Goal: Information Seeking & Learning: Learn about a topic

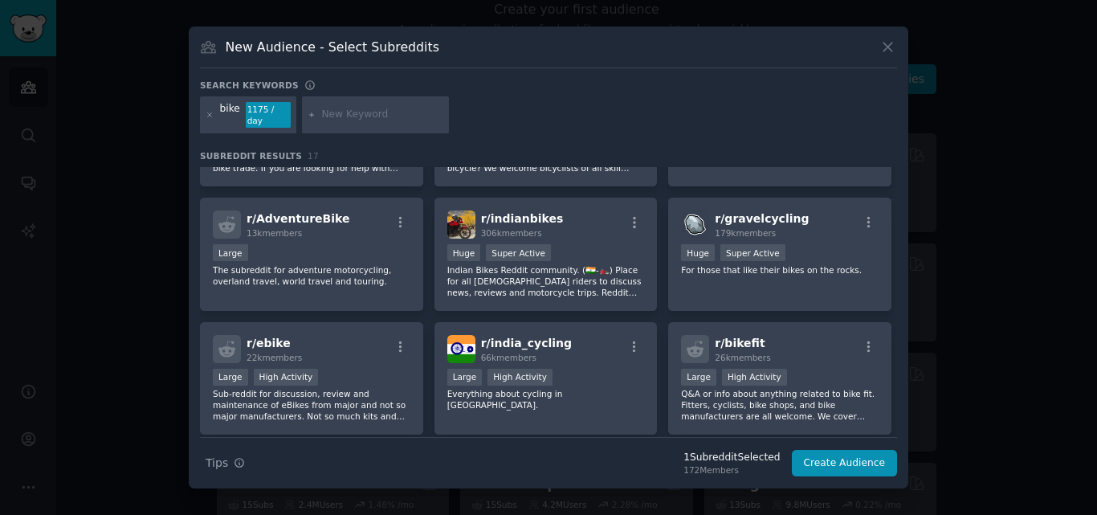
scroll to position [299, 0]
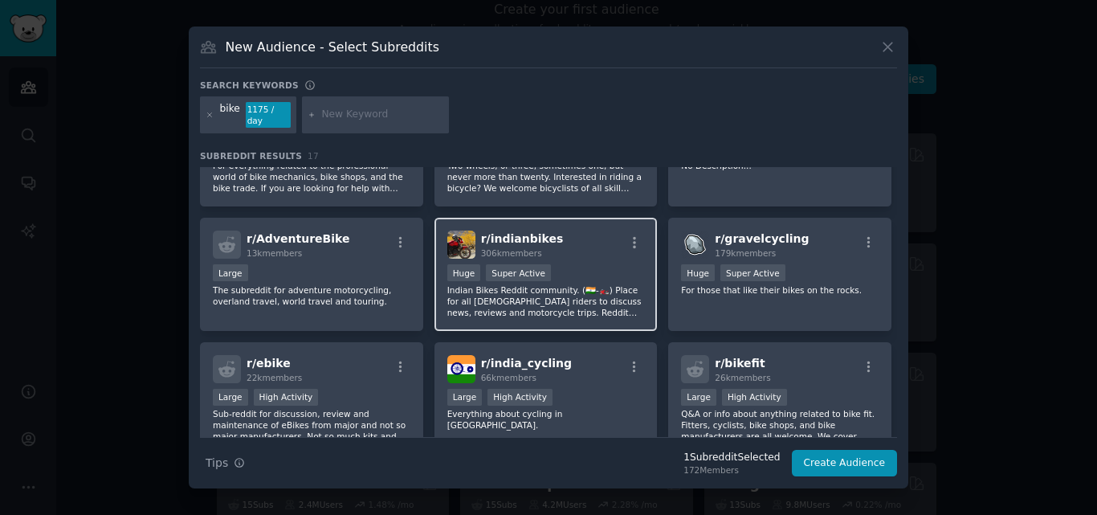
click at [559, 231] on div "r/ indianbikes 306k members" at bounding box center [546, 245] width 198 height 28
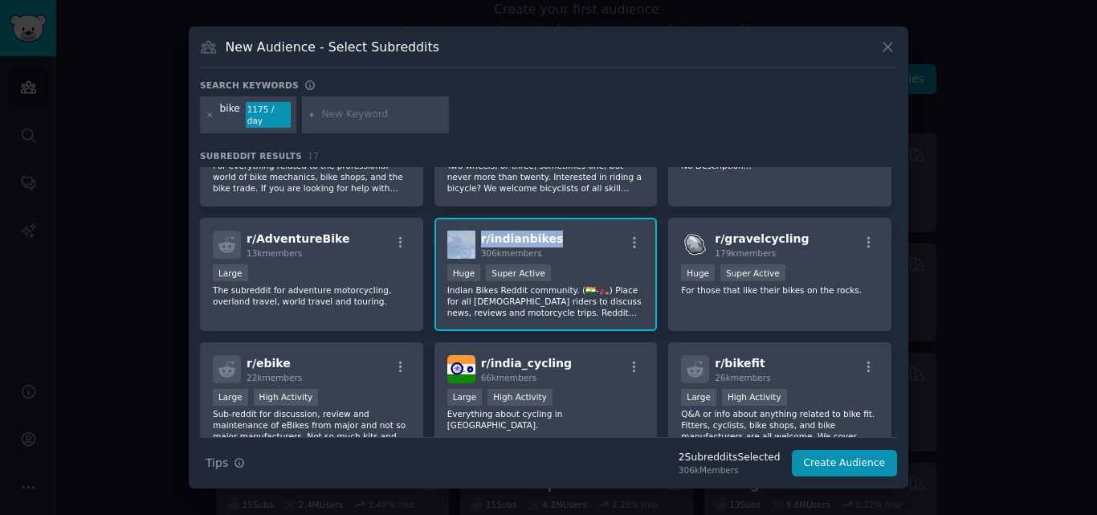
drag, startPoint x: 557, startPoint y: 215, endPoint x: 476, endPoint y: 220, distance: 81.3
click at [476, 231] on div "r/ indianbikes 306k members" at bounding box center [546, 245] width 198 height 28
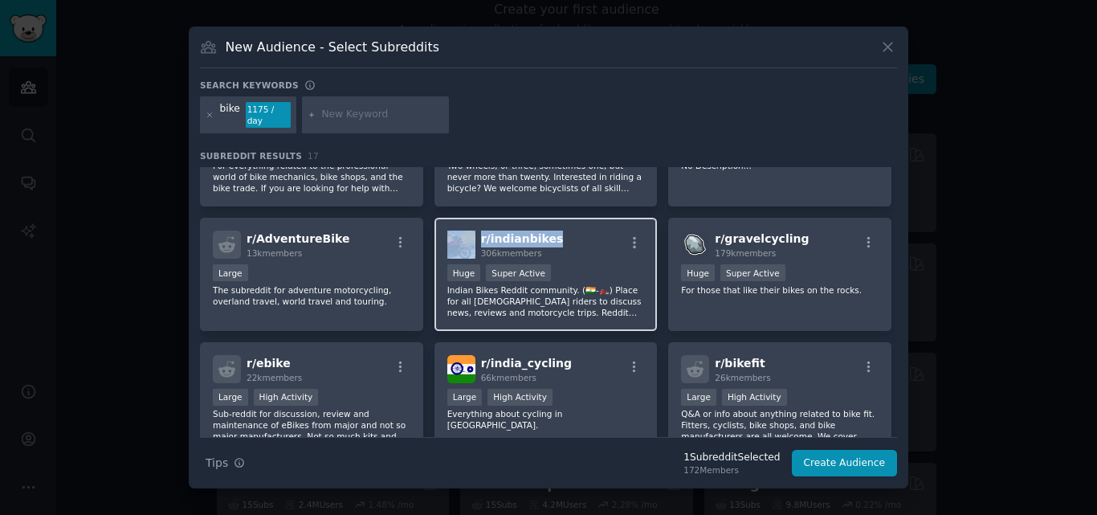
copy div "r/ indianbikes"
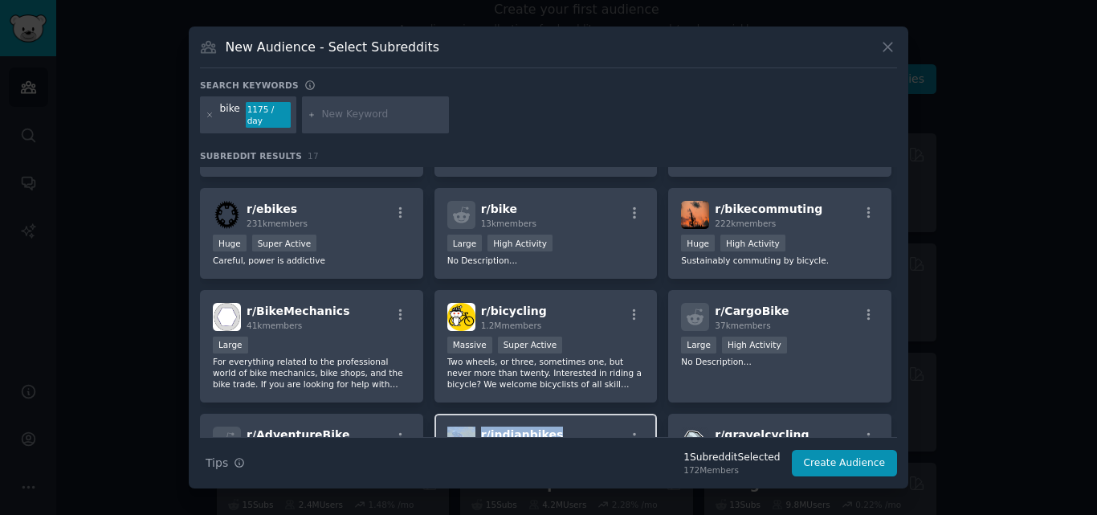
scroll to position [84, 0]
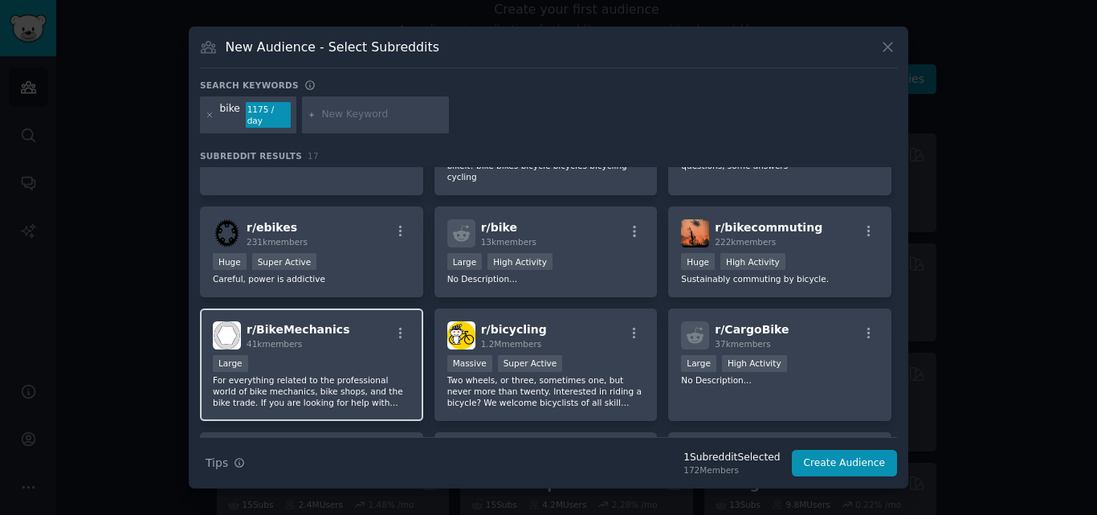
click at [342, 321] on div "r/ BikeMechanics 41k members" at bounding box center [312, 335] width 198 height 28
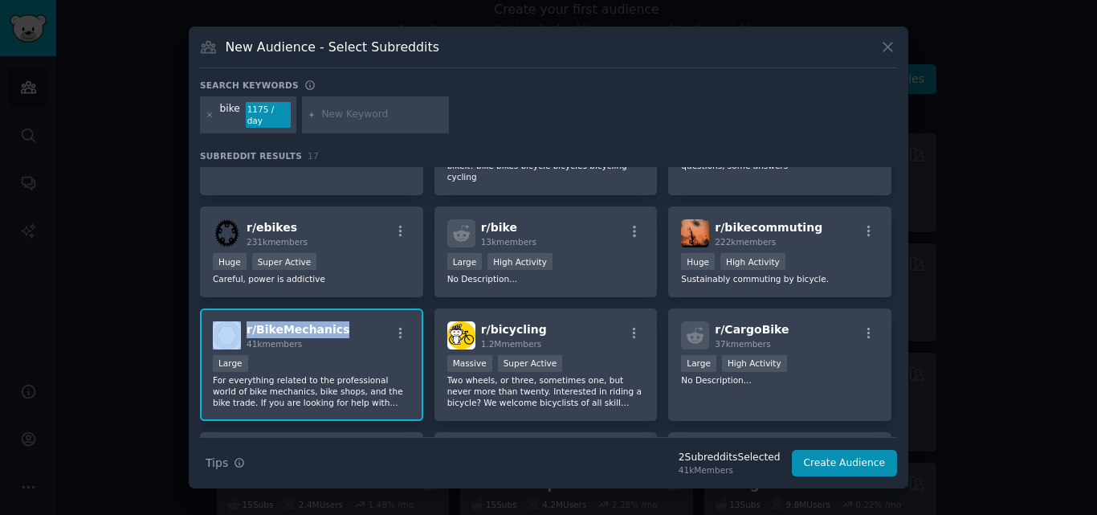
drag, startPoint x: 342, startPoint y: 308, endPoint x: 243, endPoint y: 310, distance: 99.6
click at [243, 321] on div "r/ BikeMechanics 41k members" at bounding box center [312, 335] width 198 height 28
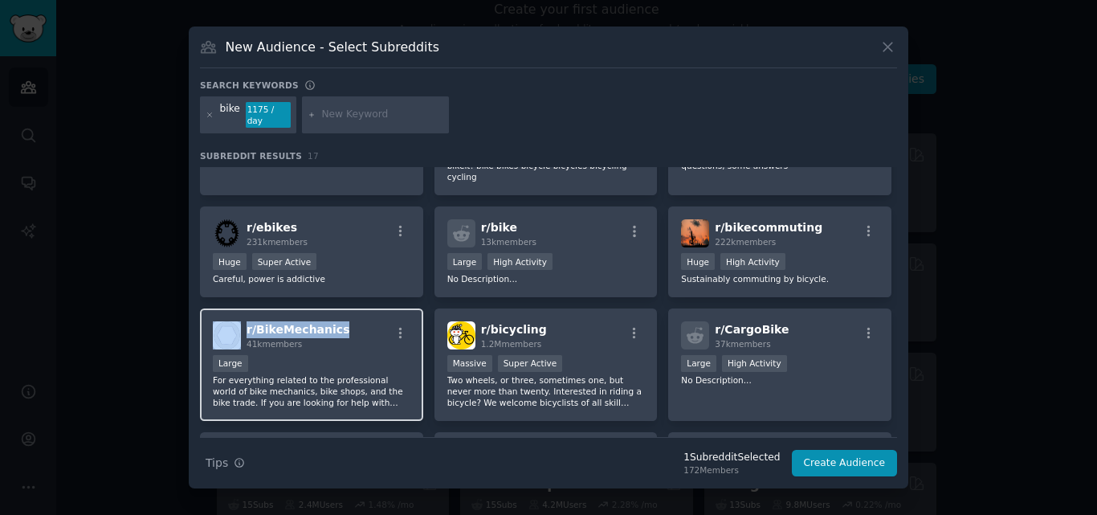
copy div "r/ BikeMechanics"
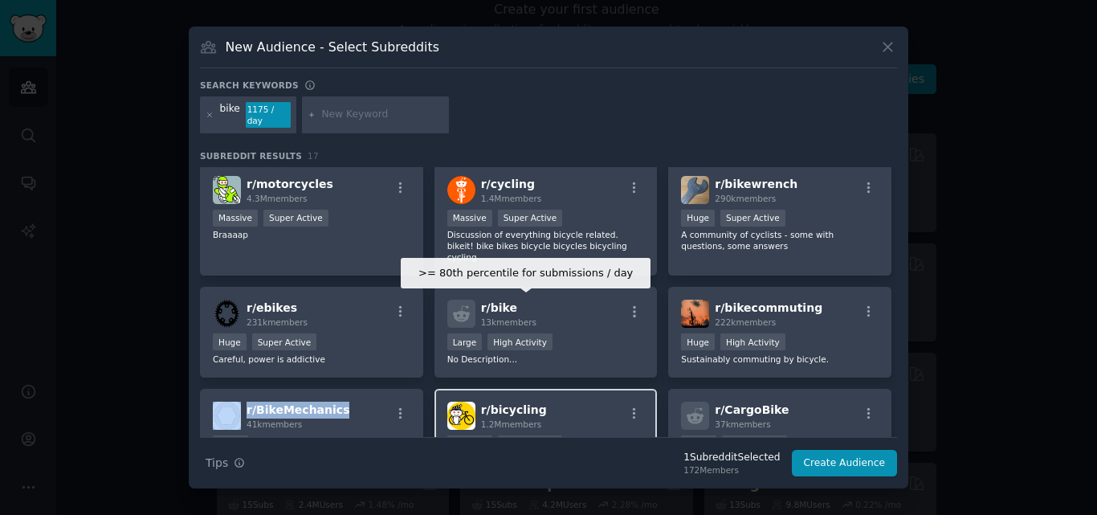
scroll to position [0, 0]
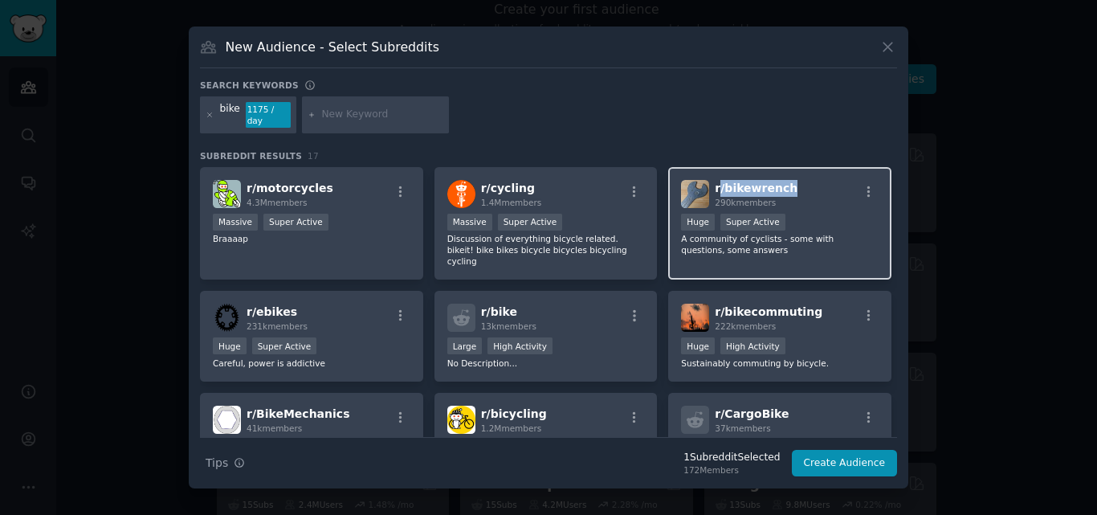
drag, startPoint x: 786, startPoint y: 179, endPoint x: 715, endPoint y: 187, distance: 71.9
click at [715, 187] on div "r/ bikewrench 290k members" at bounding box center [780, 194] width 198 height 28
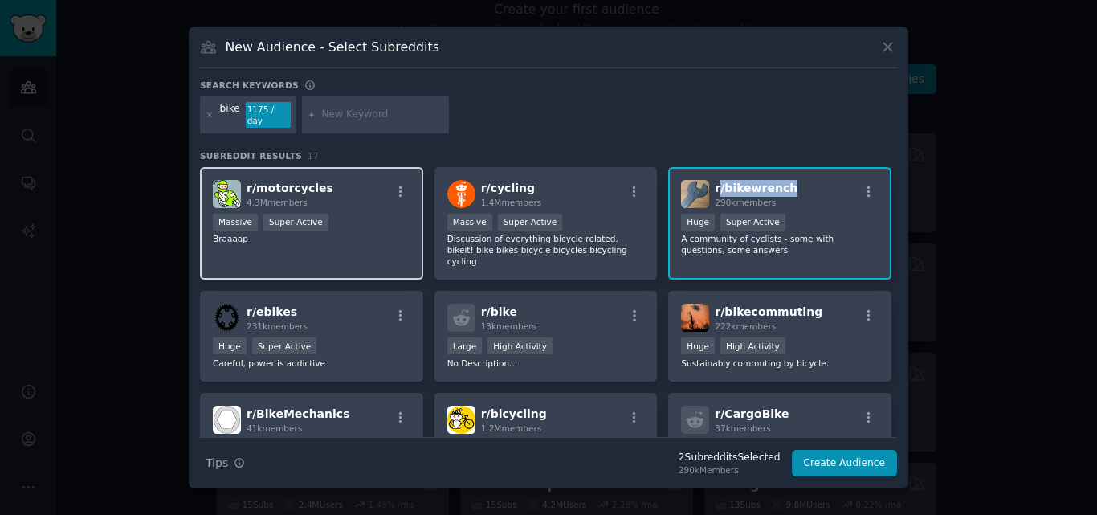
click at [329, 182] on div "r/ motorcycles 4.3M members" at bounding box center [312, 194] width 198 height 28
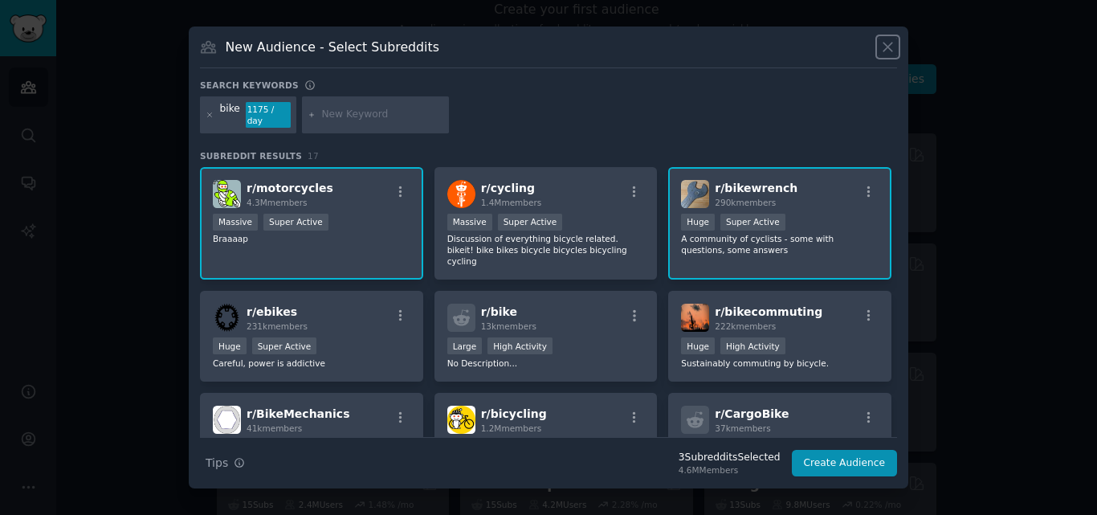
click at [881, 49] on icon at bounding box center [888, 47] width 17 height 17
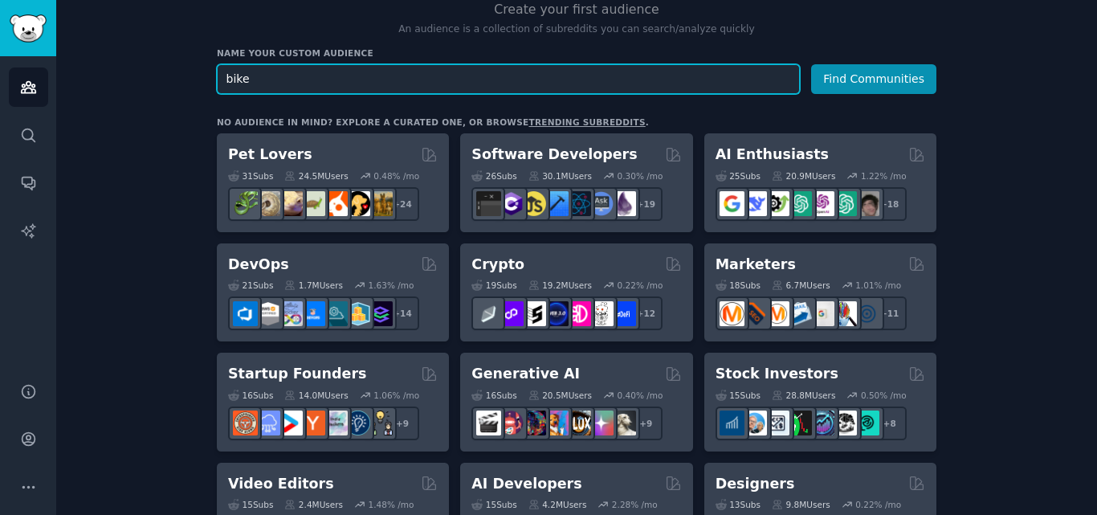
click at [260, 82] on input "bike" at bounding box center [508, 79] width 583 height 30
paste input "mountain bike"
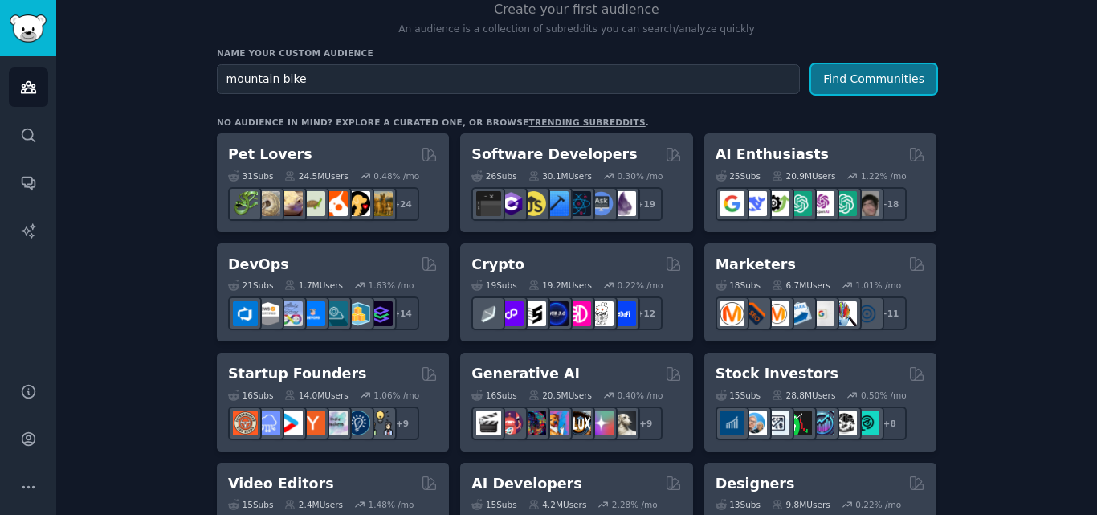
click at [859, 74] on button "Find Communities" at bounding box center [873, 79] width 125 height 30
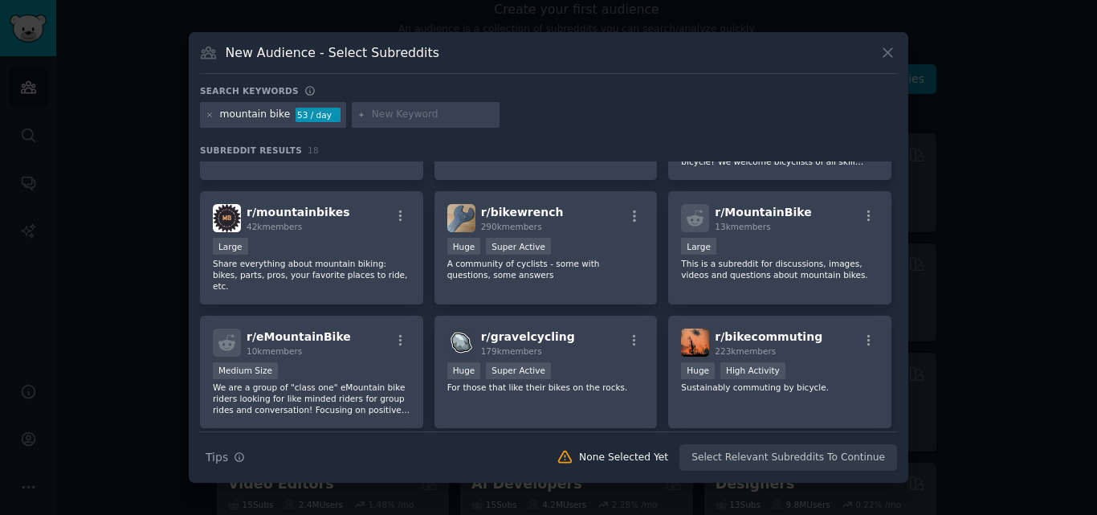
scroll to position [107, 0]
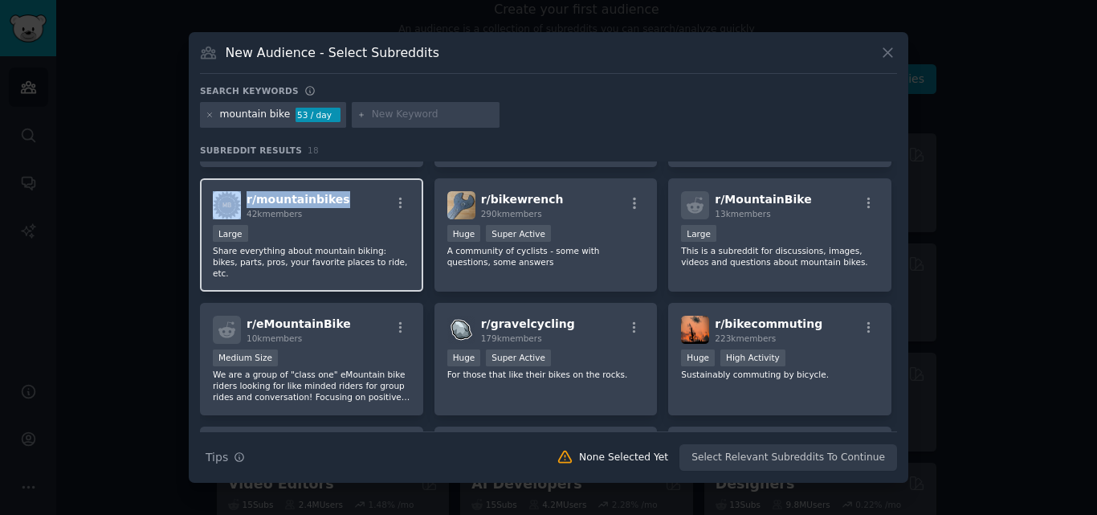
drag, startPoint x: 342, startPoint y: 192, endPoint x: 240, endPoint y: 194, distance: 102.0
click at [240, 194] on div "r/ mountainbikes 42k members" at bounding box center [312, 205] width 198 height 28
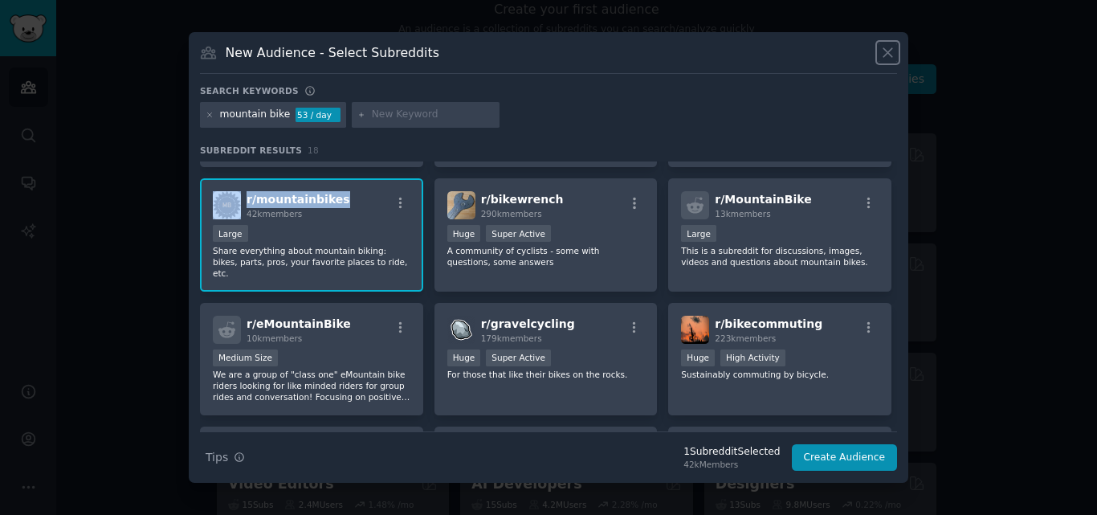
click at [888, 54] on icon at bounding box center [888, 53] width 9 height 9
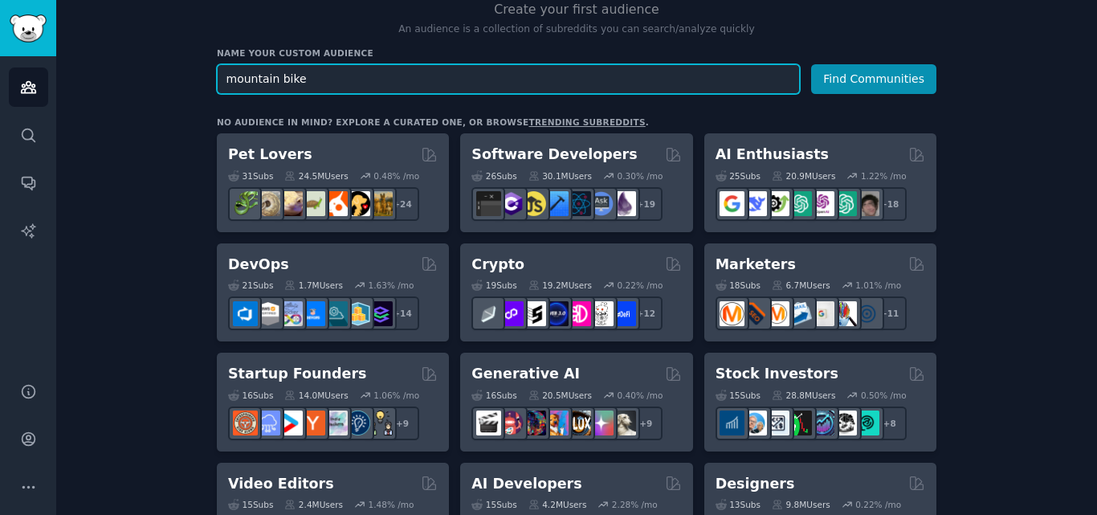
click at [527, 71] on input "mountain bike" at bounding box center [508, 79] width 583 height 30
paste input "weight loss journey"
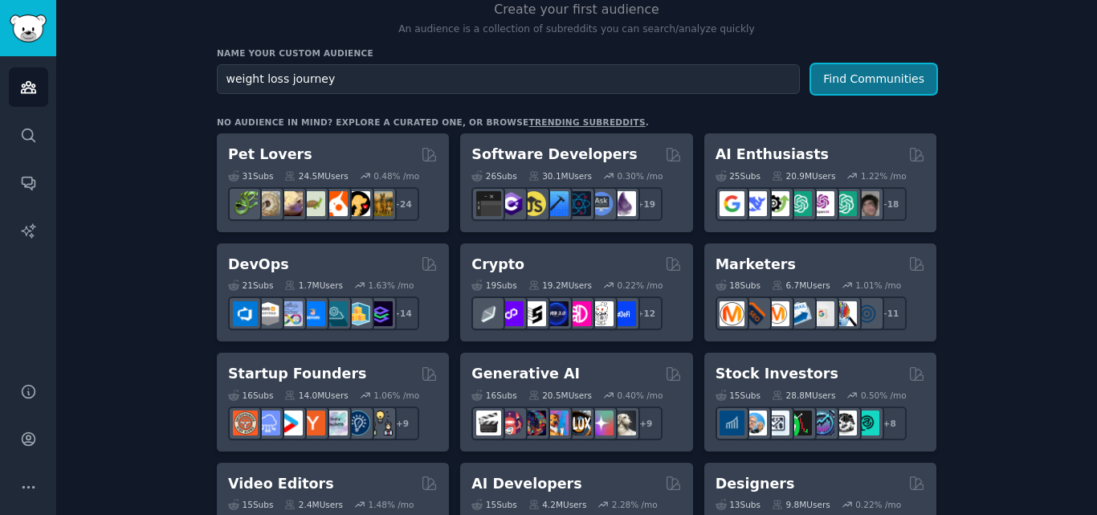
click at [867, 74] on button "Find Communities" at bounding box center [873, 79] width 125 height 30
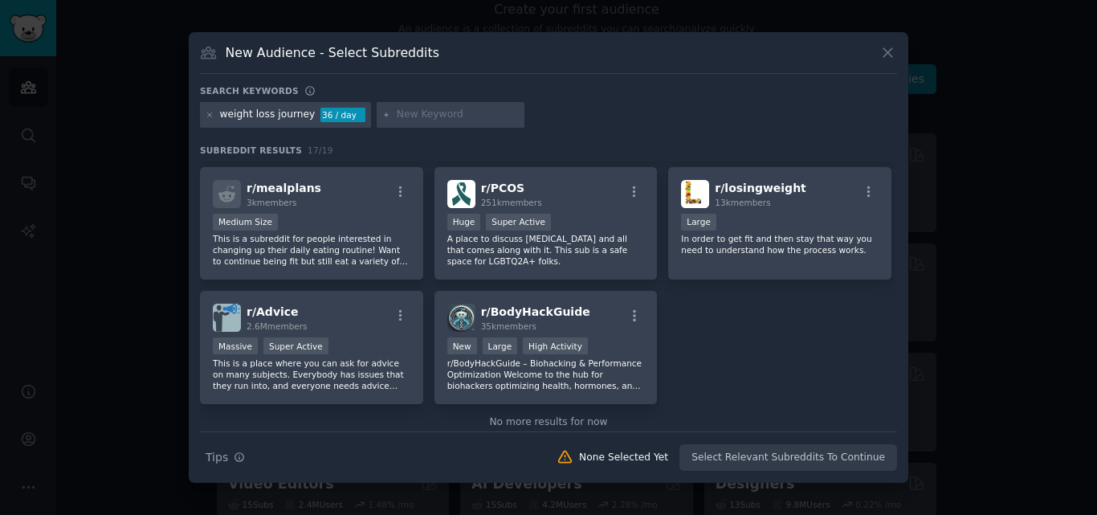
scroll to position [520, 0]
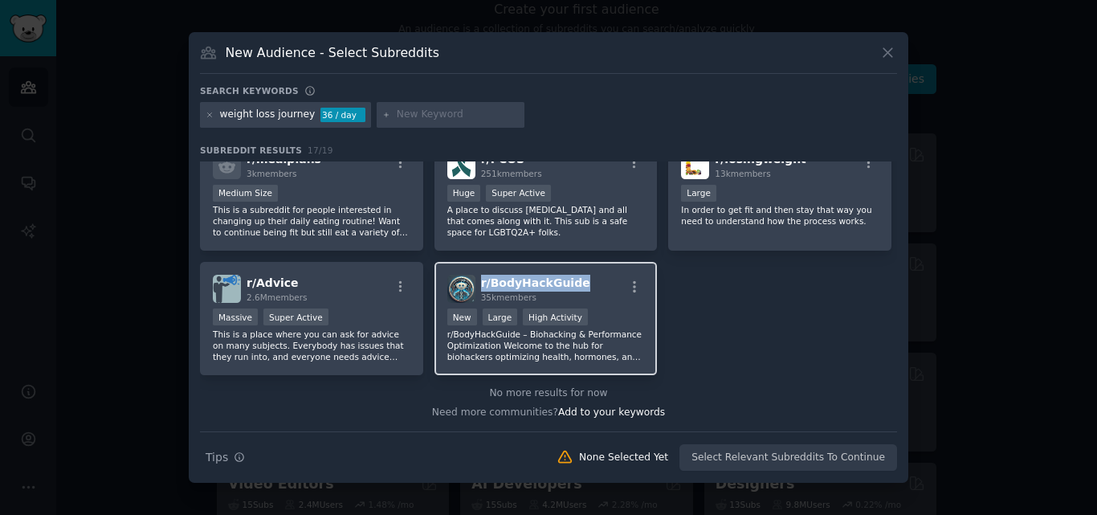
drag, startPoint x: 580, startPoint y: 278, endPoint x: 478, endPoint y: 284, distance: 102.2
click at [478, 284] on div "r/ BodyHackGuide 35k members" at bounding box center [546, 289] width 198 height 28
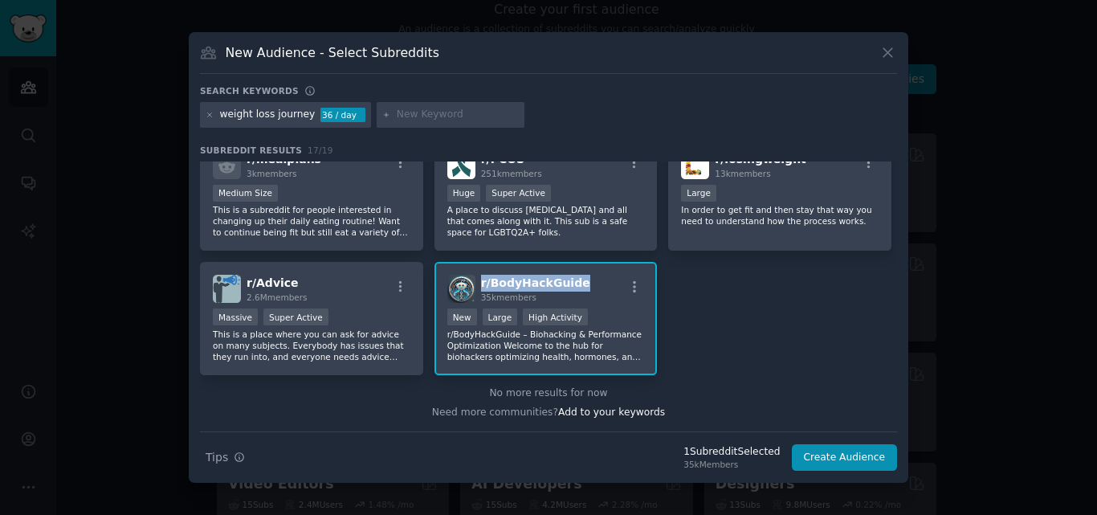
copy span "r/ BodyHackGuide"
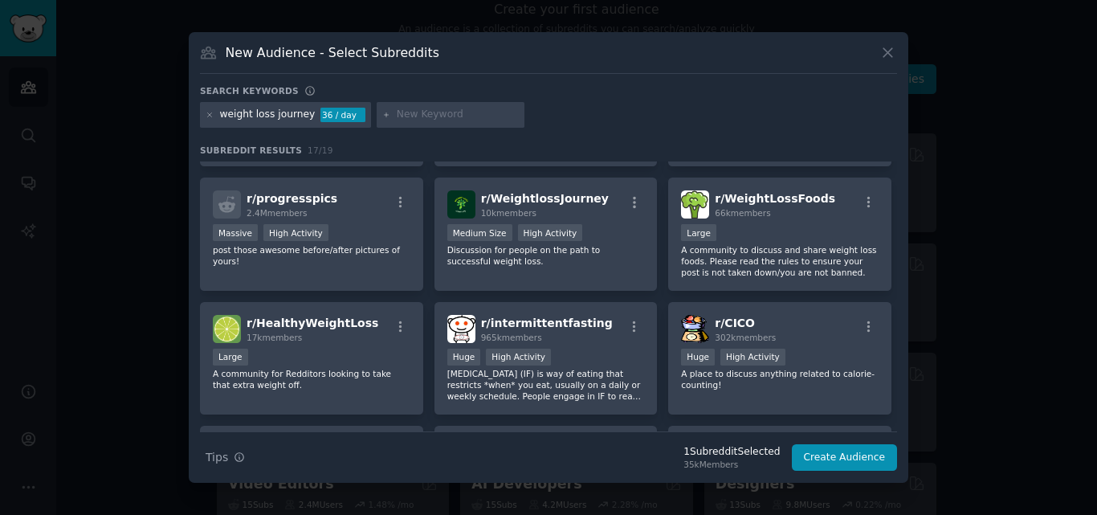
scroll to position [104, 0]
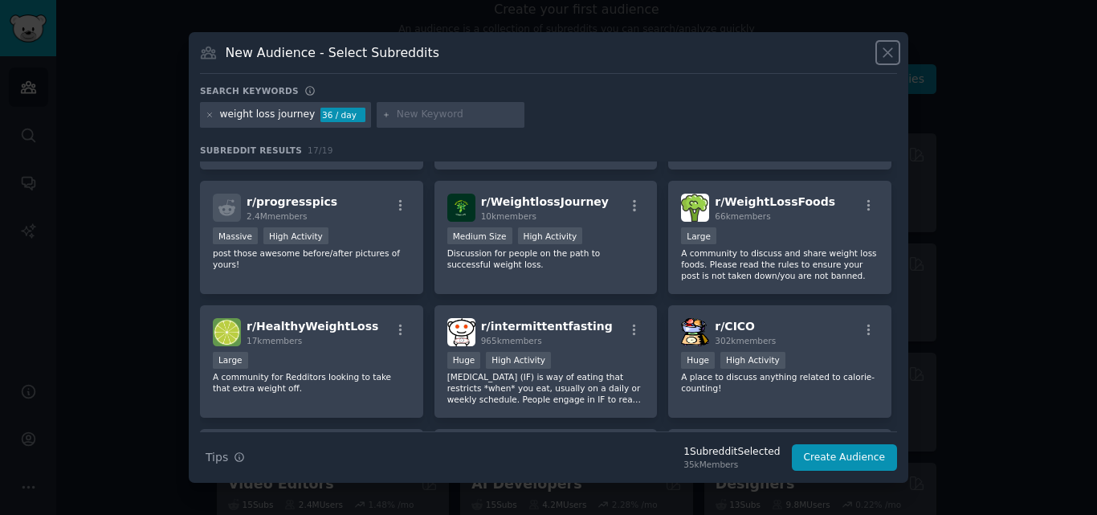
click at [883, 54] on icon at bounding box center [888, 52] width 17 height 17
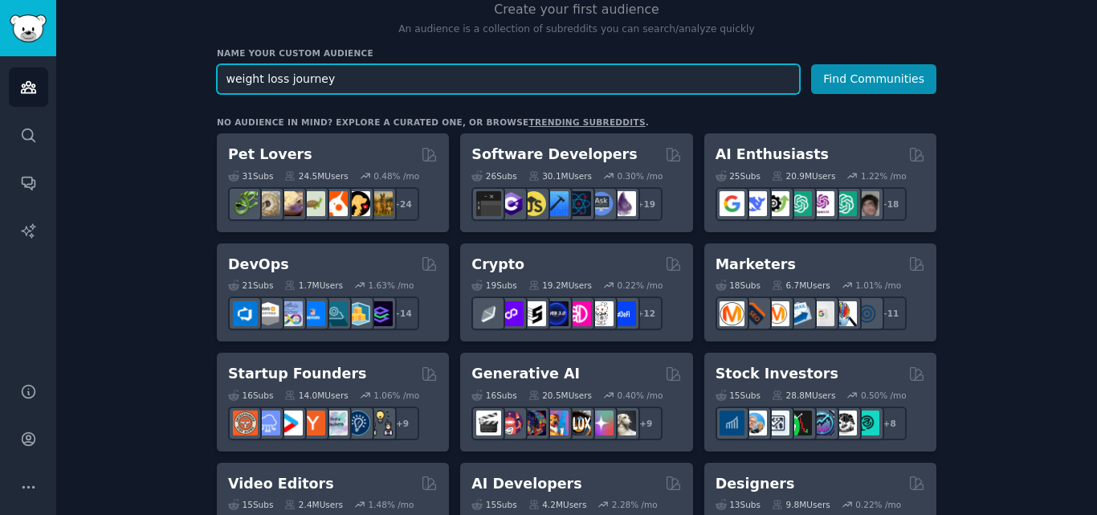
click at [373, 74] on input "weight loss journey" at bounding box center [508, 79] width 583 height 30
paste input "best weight loss methods"
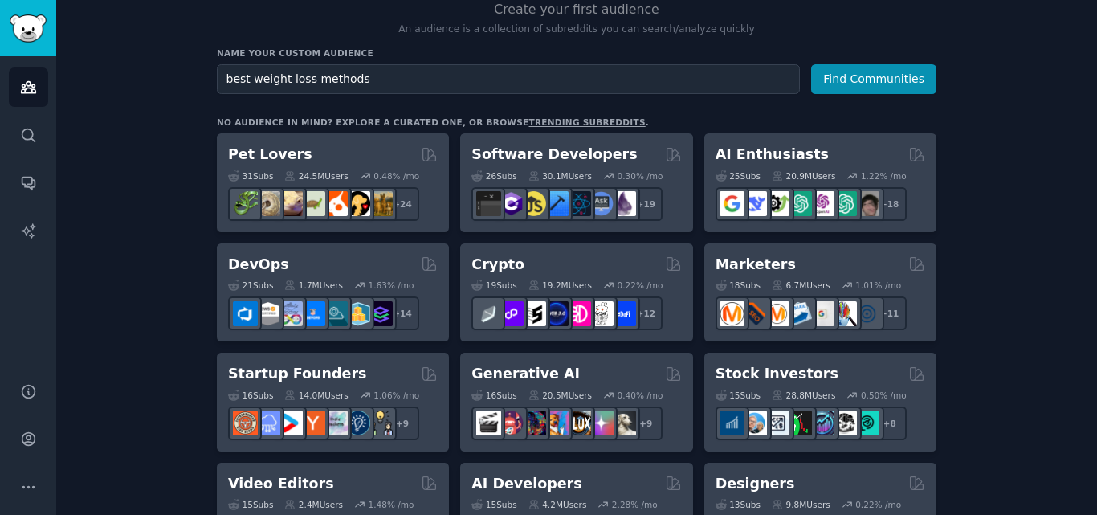
click at [887, 84] on button "Find Communities" at bounding box center [873, 79] width 125 height 30
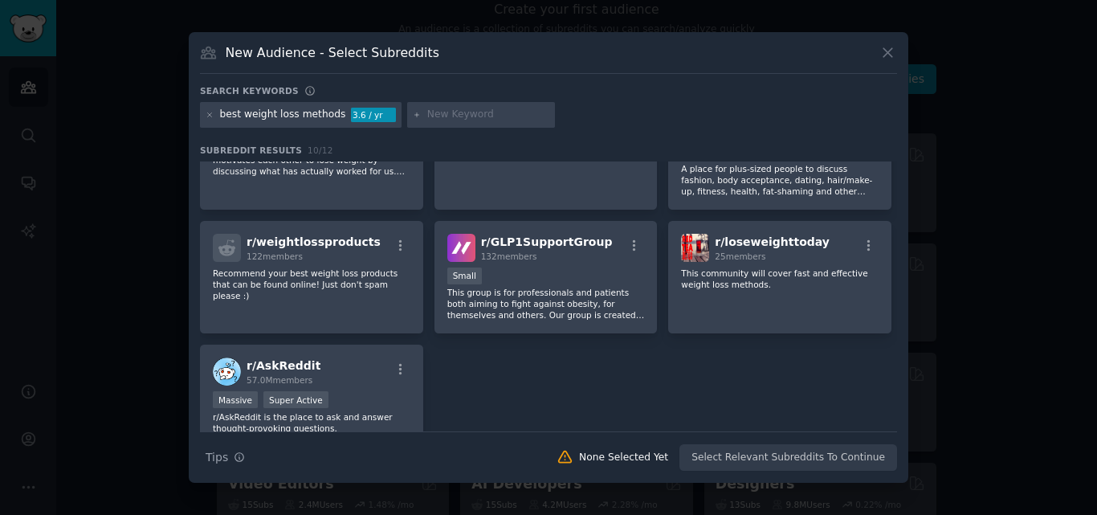
scroll to position [153, 0]
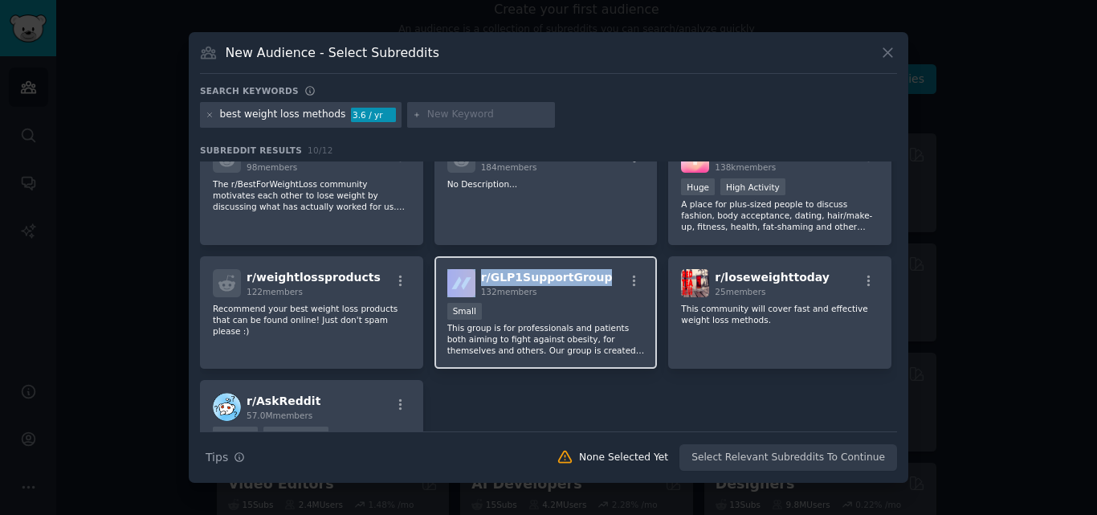
drag, startPoint x: 600, startPoint y: 273, endPoint x: 474, endPoint y: 275, distance: 126.1
click at [474, 275] on div "r/ GLP1SupportGroup 132 members" at bounding box center [546, 283] width 198 height 28
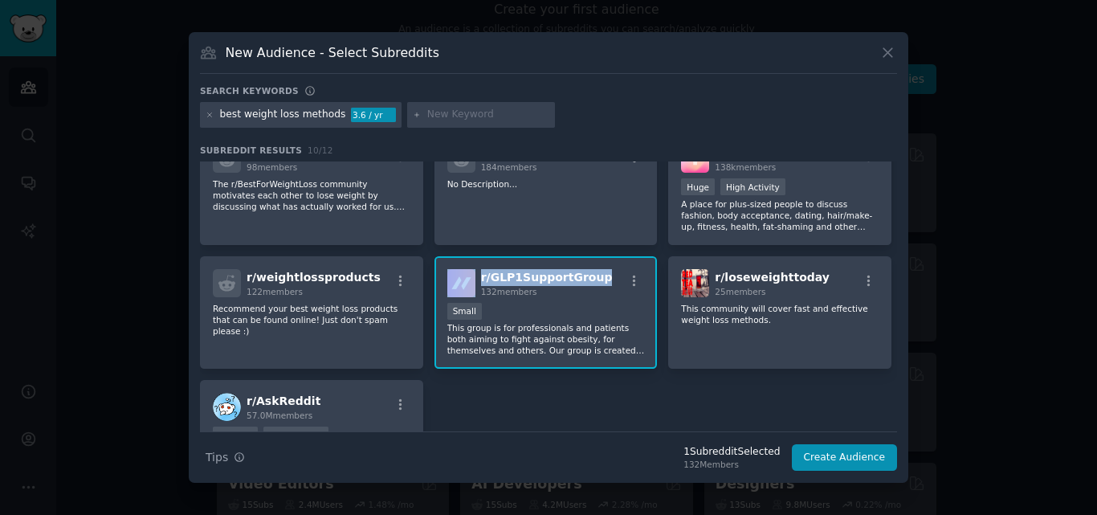
copy div "r/ GLP1SupportGroup"
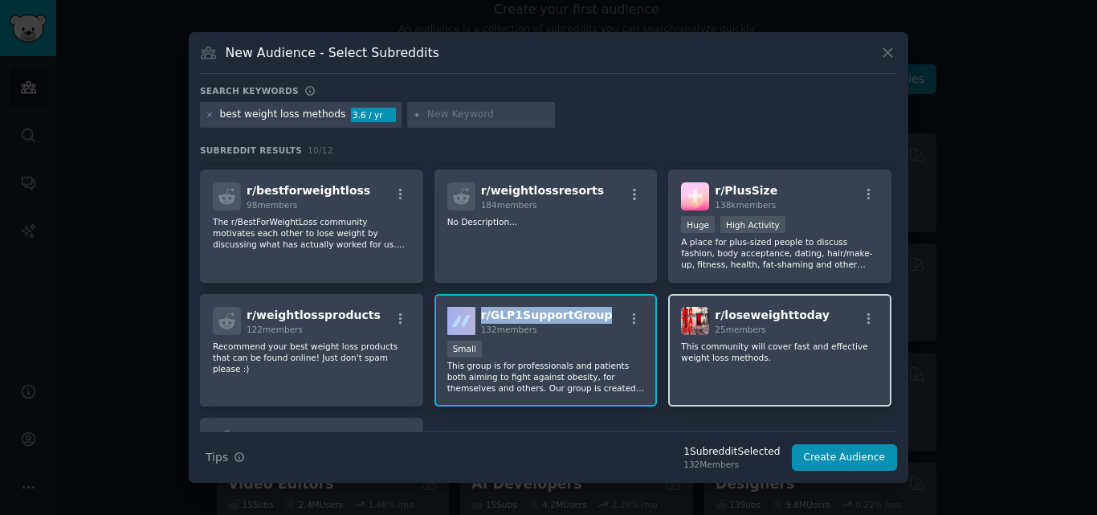
scroll to position [113, 0]
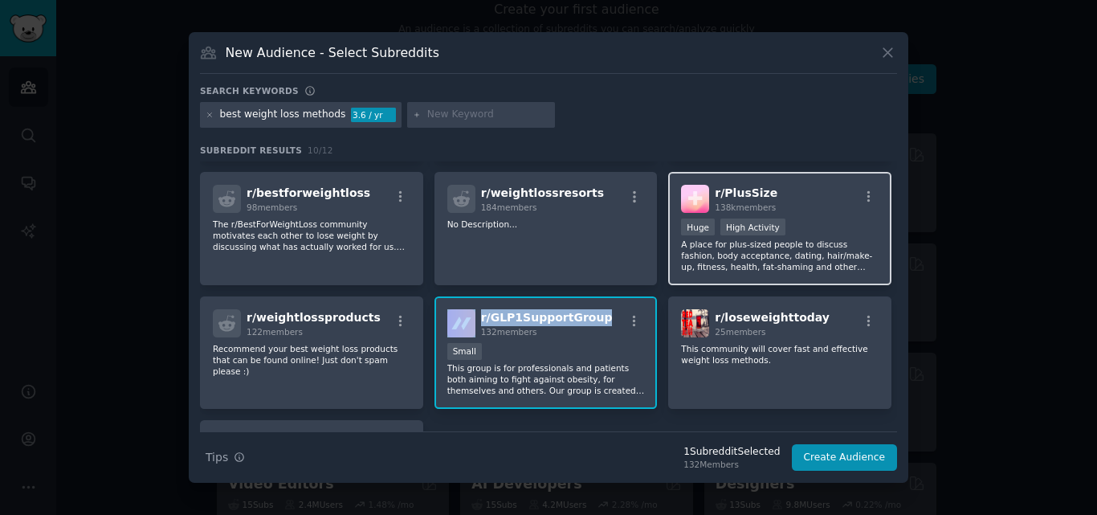
click at [778, 189] on div "r/ PlusSize 138k members" at bounding box center [780, 199] width 198 height 28
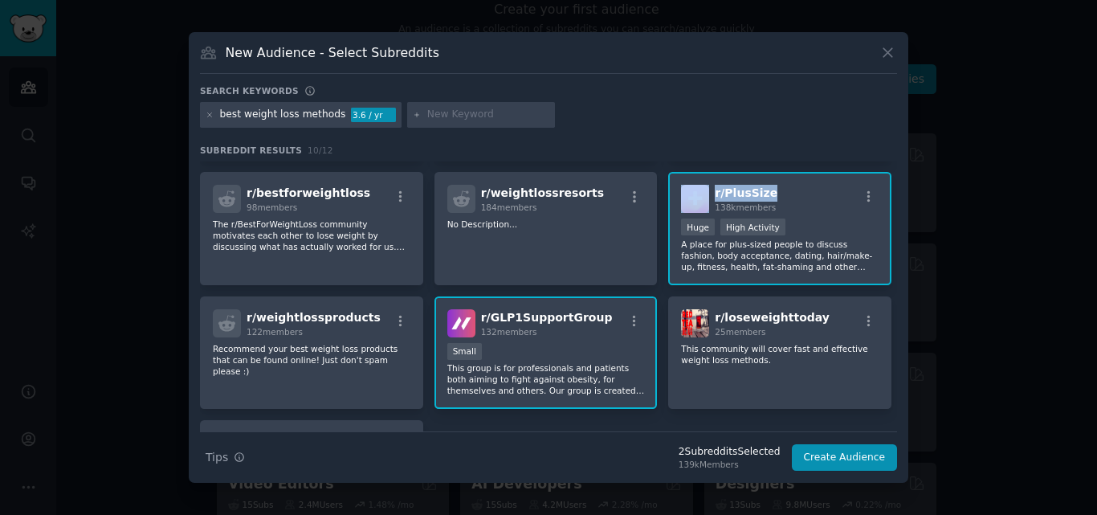
drag, startPoint x: 778, startPoint y: 189, endPoint x: 708, endPoint y: 191, distance: 70.7
click at [708, 191] on div "r/ PlusSize 138k members" at bounding box center [780, 199] width 198 height 28
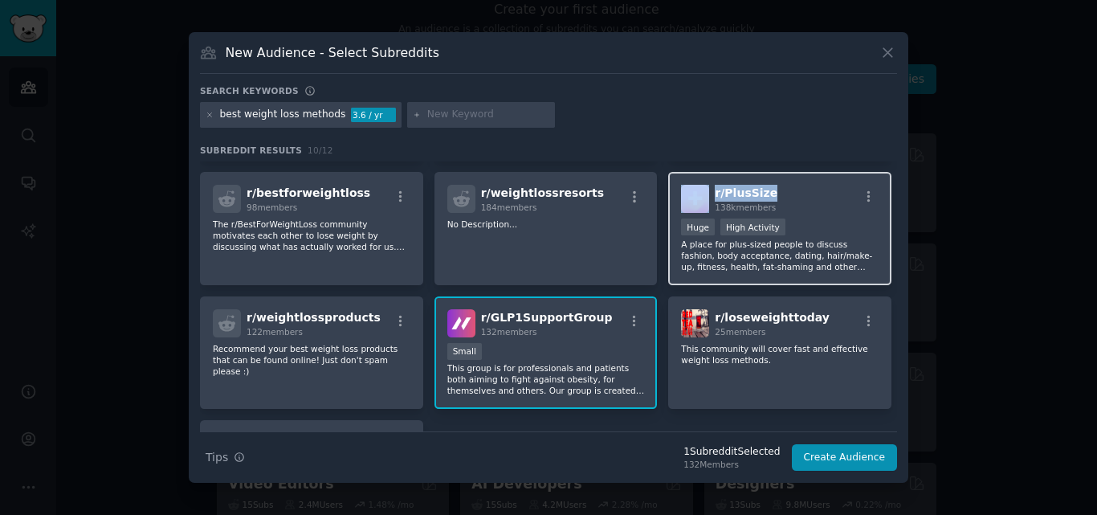
copy div "r/ PlusSize"
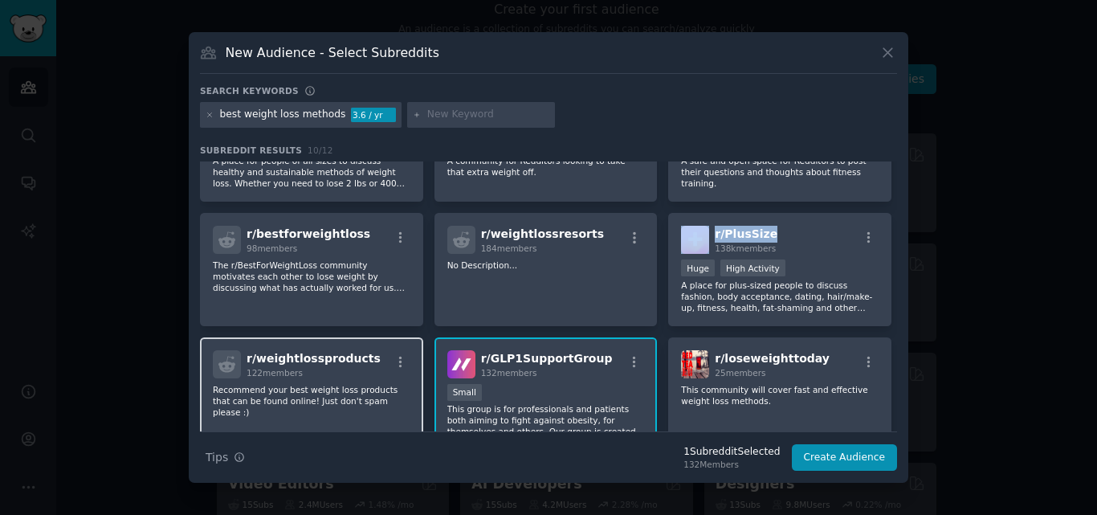
scroll to position [59, 0]
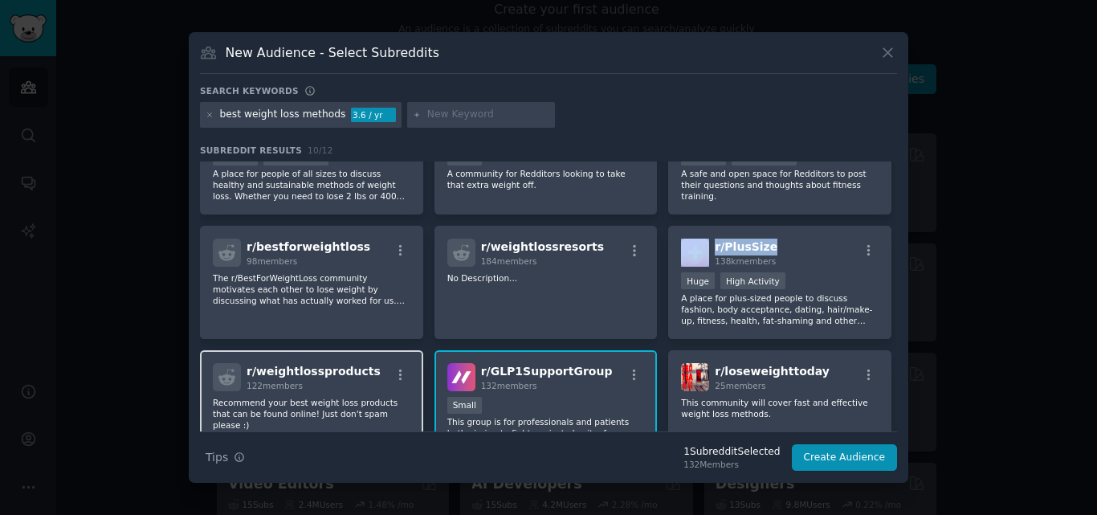
click at [376, 368] on div "r/ weightlossproducts 122 members" at bounding box center [312, 377] width 198 height 28
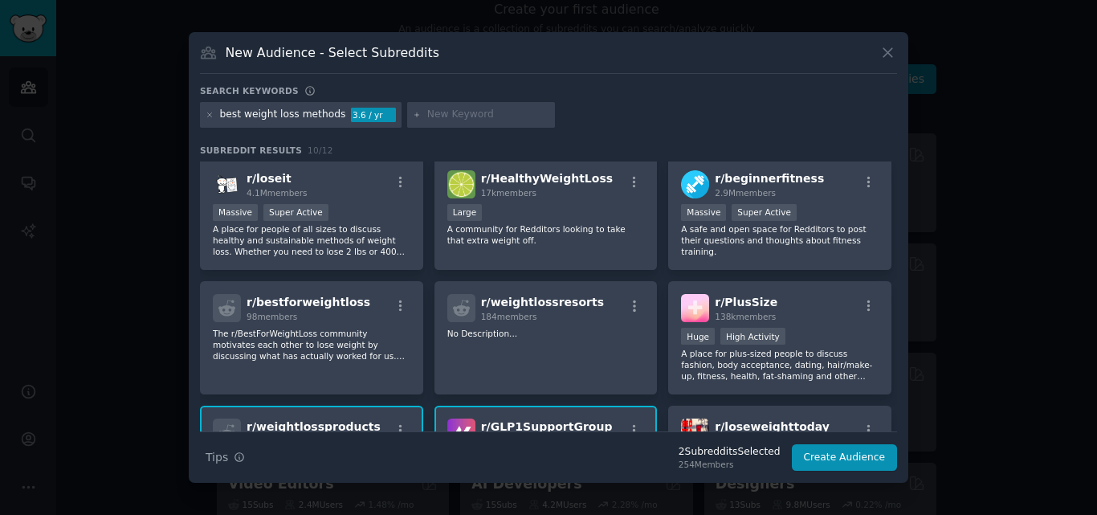
scroll to position [0, 0]
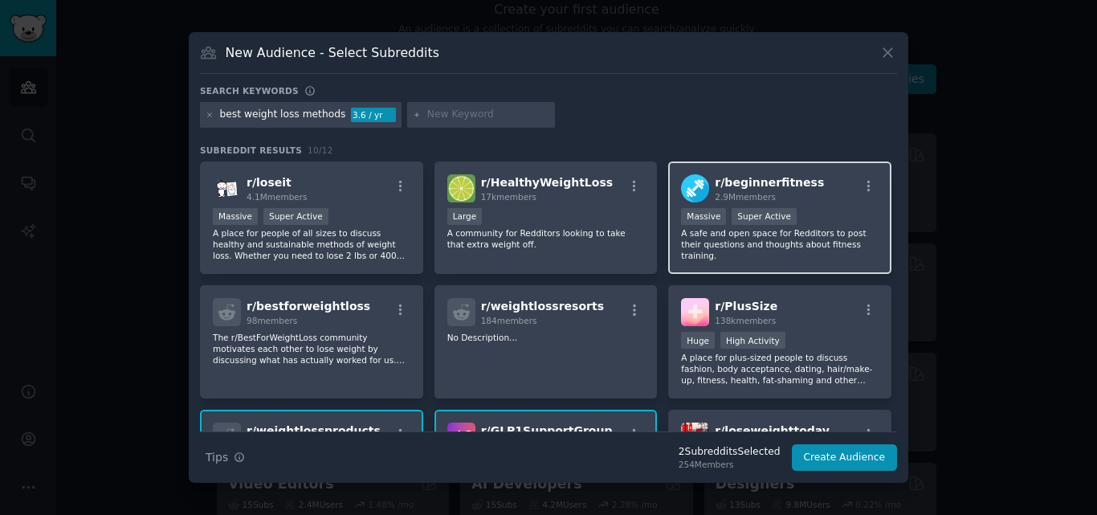
click at [825, 178] on div "r/ beginnerfitness 2.9M members" at bounding box center [780, 188] width 198 height 28
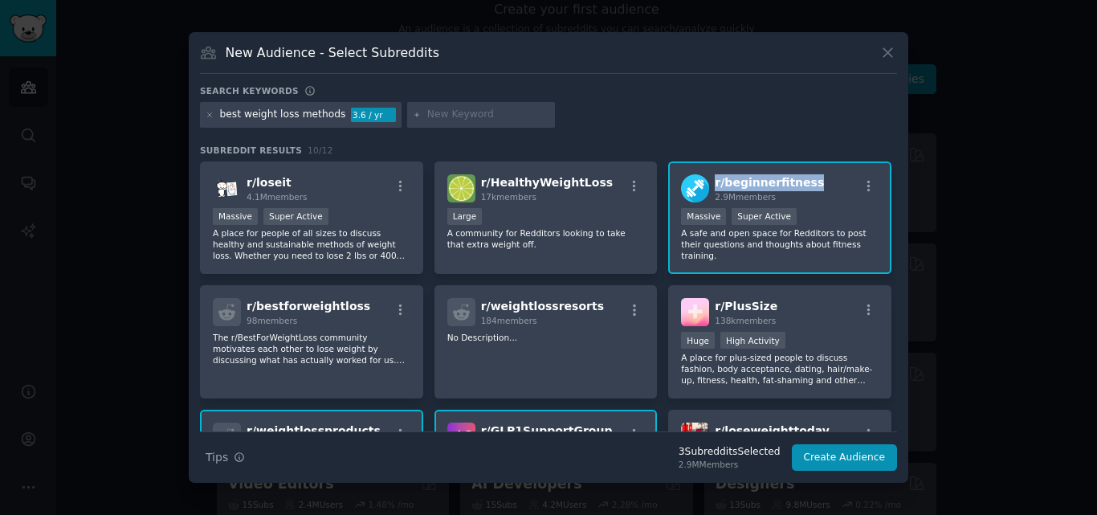
drag, startPoint x: 825, startPoint y: 178, endPoint x: 713, endPoint y: 180, distance: 112.5
click at [713, 180] on div "r/ beginnerfitness 2.9M members" at bounding box center [780, 188] width 198 height 28
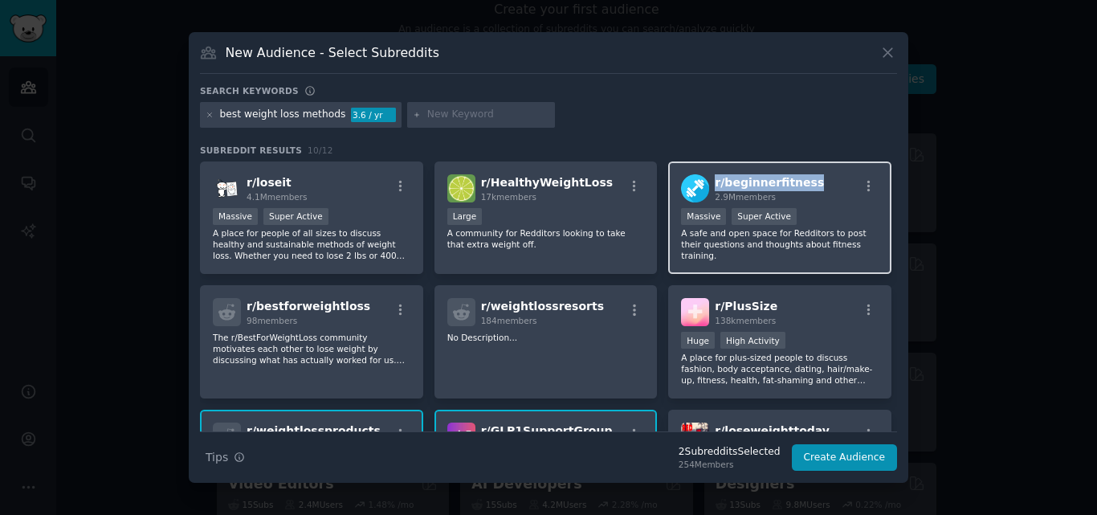
copy span "r/ beginnerfitness"
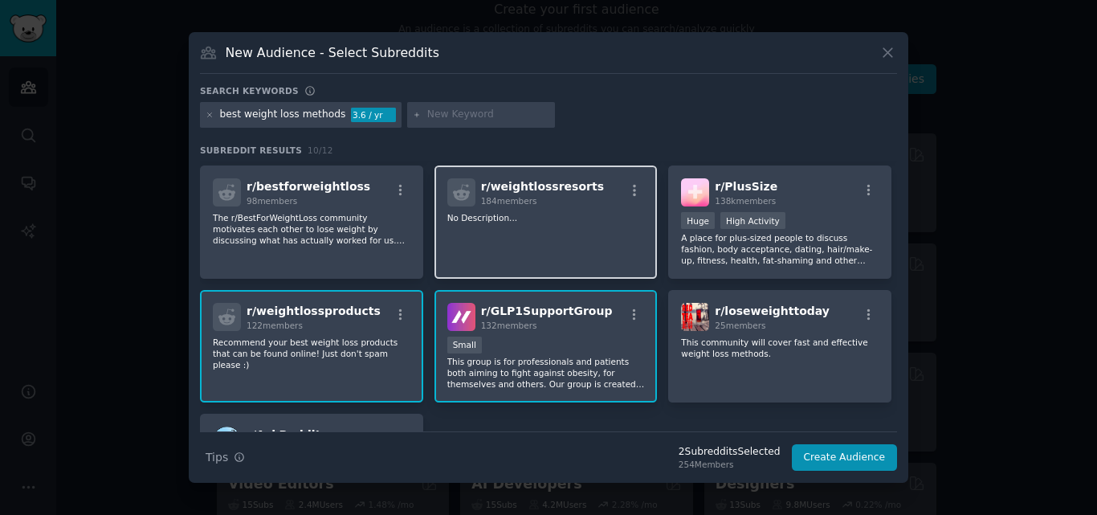
scroll to position [120, 0]
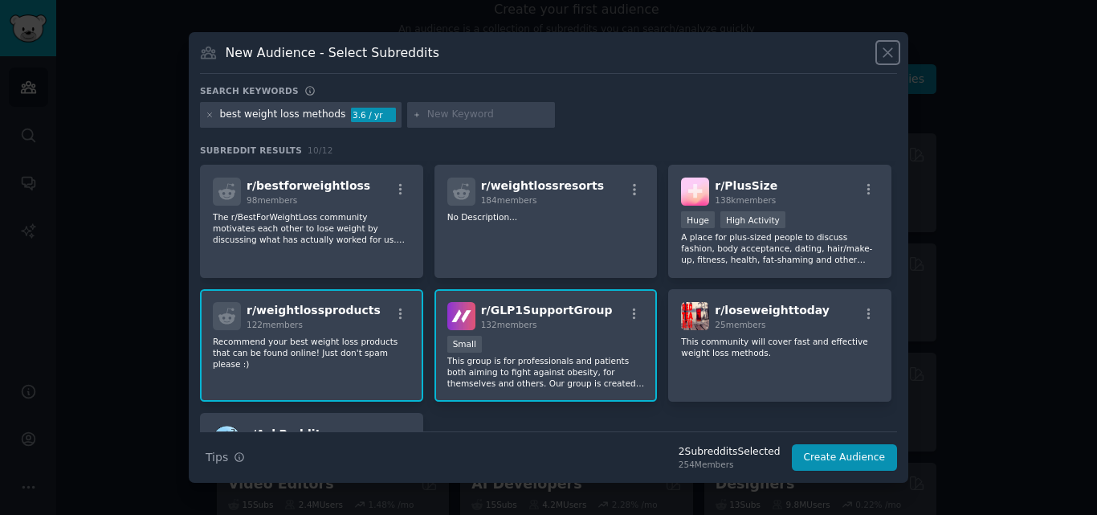
click at [895, 54] on icon at bounding box center [888, 52] width 17 height 17
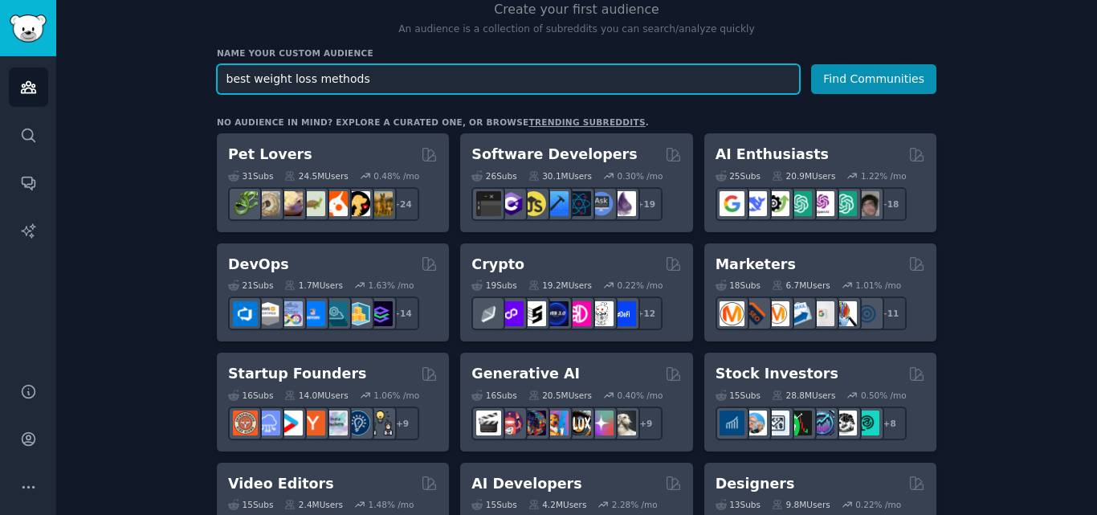
click at [638, 81] on input "best weight loss methods" at bounding box center [508, 79] width 583 height 30
paste input "healthy weight los"
type input "healthy weight loss"
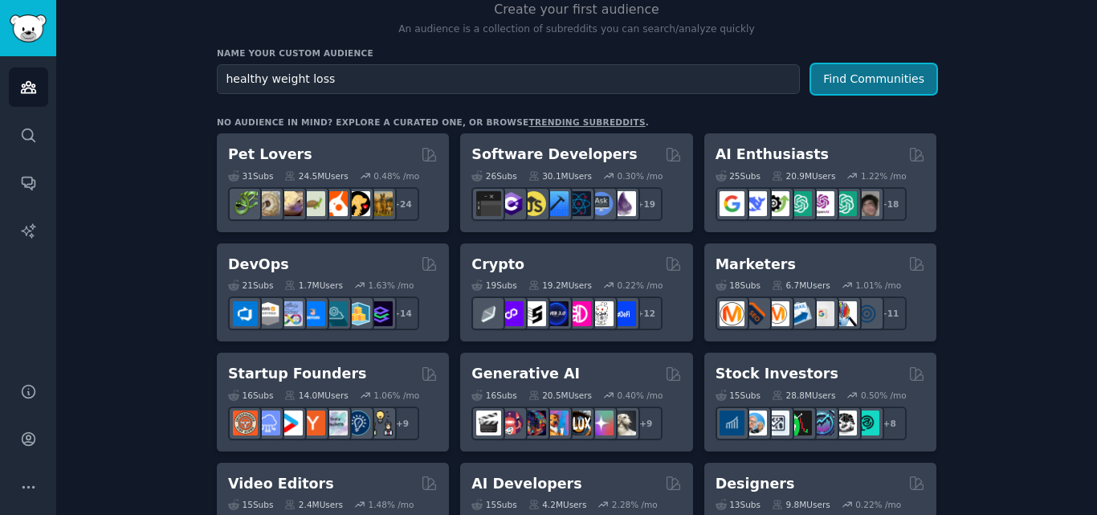
click at [872, 83] on button "Find Communities" at bounding box center [873, 79] width 125 height 30
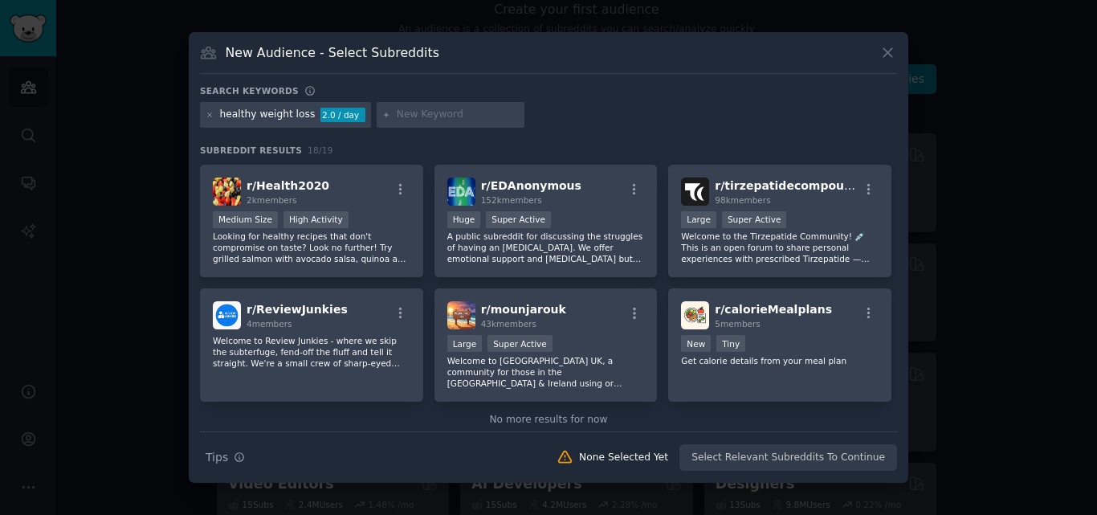
scroll to position [480, 0]
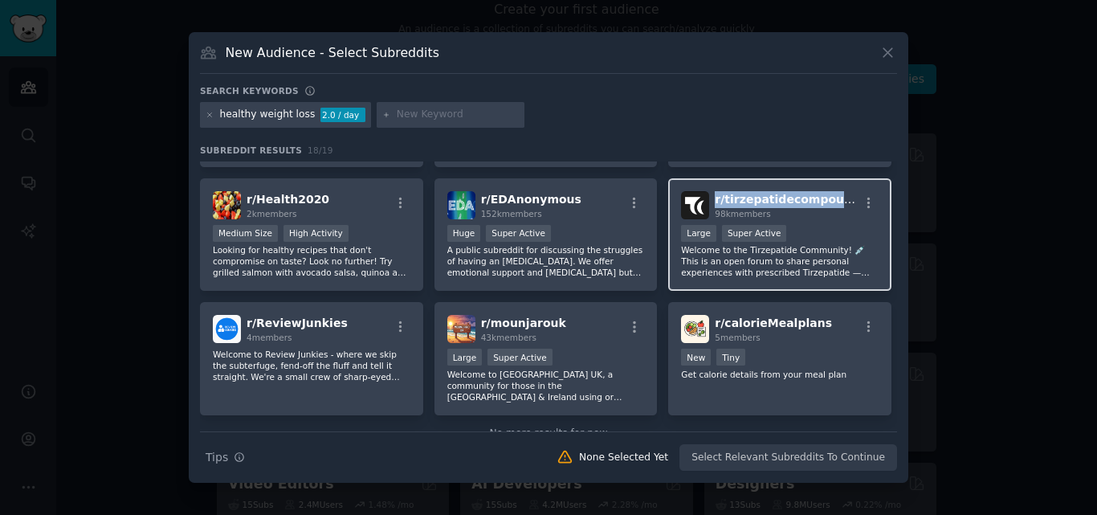
drag, startPoint x: 839, startPoint y: 195, endPoint x: 711, endPoint y: 198, distance: 128.6
click at [711, 198] on div "r/ tirzepatidecompound 98k members" at bounding box center [780, 205] width 198 height 28
